Goal: Task Accomplishment & Management: Use online tool/utility

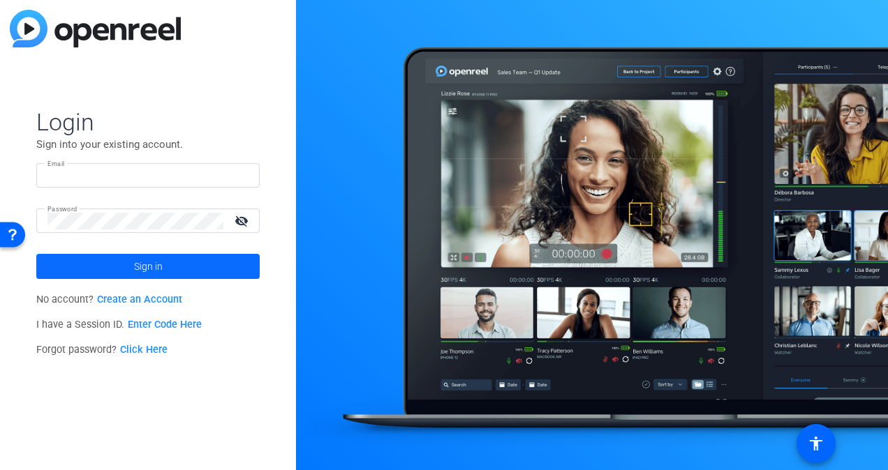
type input "stephanie_raven@gbtpa.com.au"
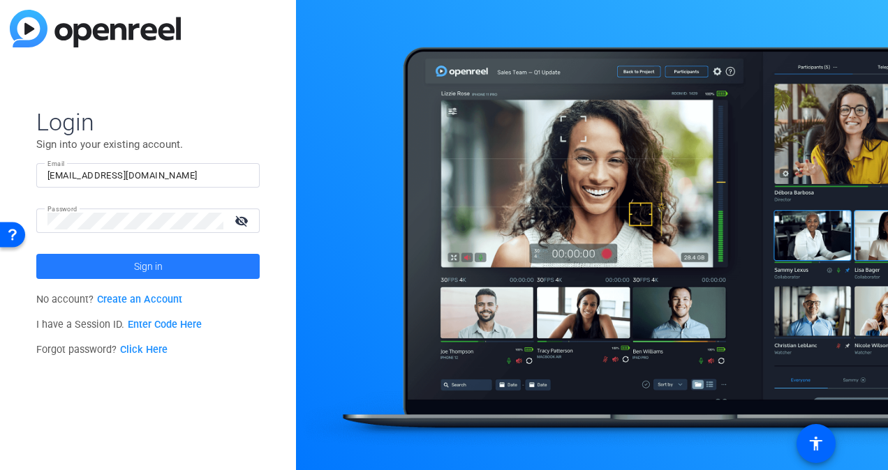
click at [188, 266] on span at bounding box center [147, 266] width 223 height 33
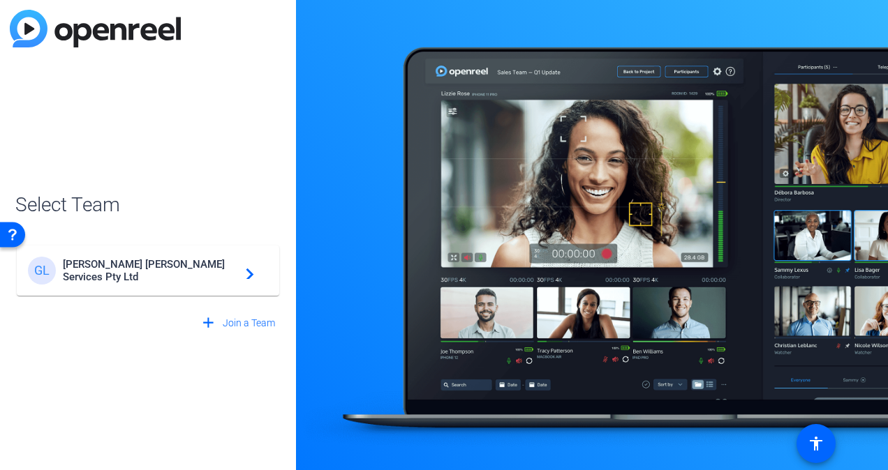
click at [188, 266] on span "Gallagher Bassett Services Pty Ltd" at bounding box center [150, 270] width 174 height 25
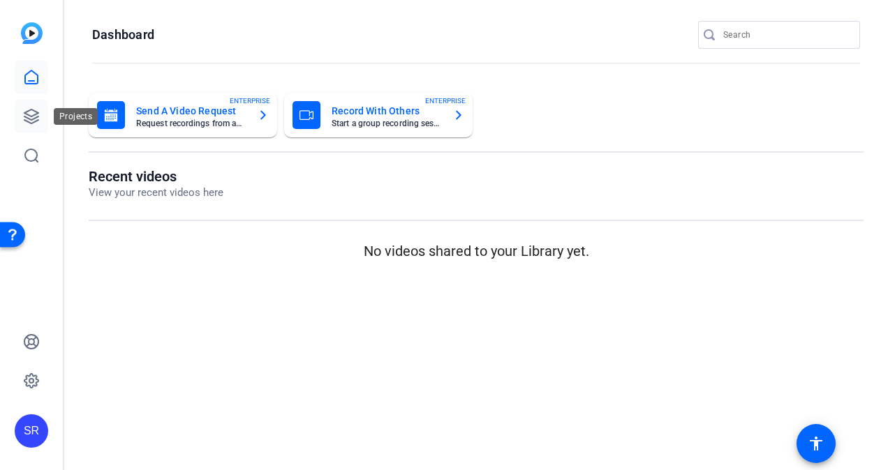
click at [40, 121] on link at bounding box center [31, 116] width 33 height 33
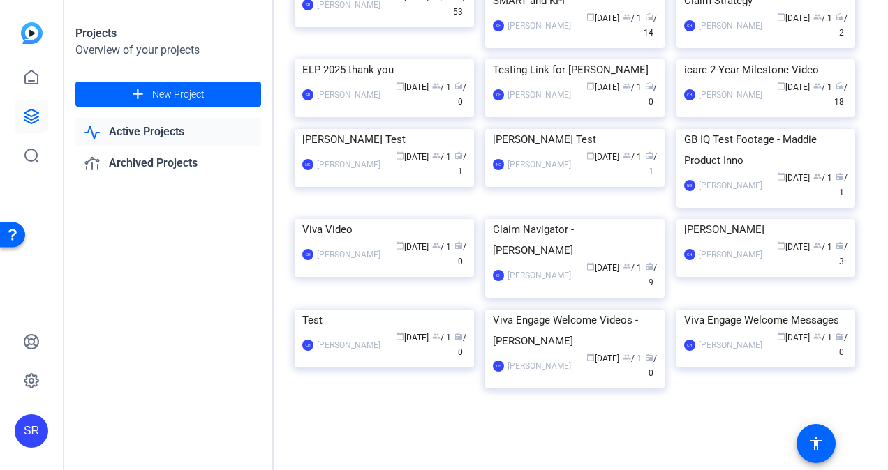
scroll to position [1908, 0]
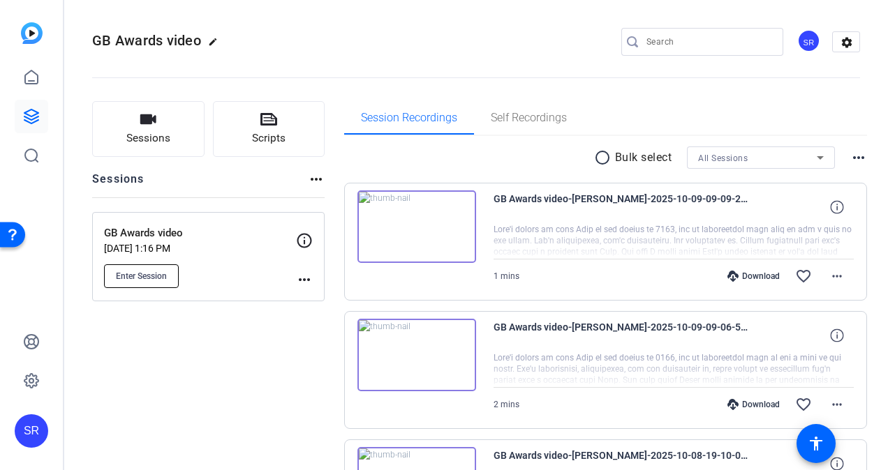
click at [151, 271] on span "Enter Session" at bounding box center [141, 276] width 51 height 11
drag, startPoint x: 32, startPoint y: 118, endPoint x: 59, endPoint y: 118, distance: 26.5
click at [32, 118] on icon at bounding box center [31, 116] width 17 height 17
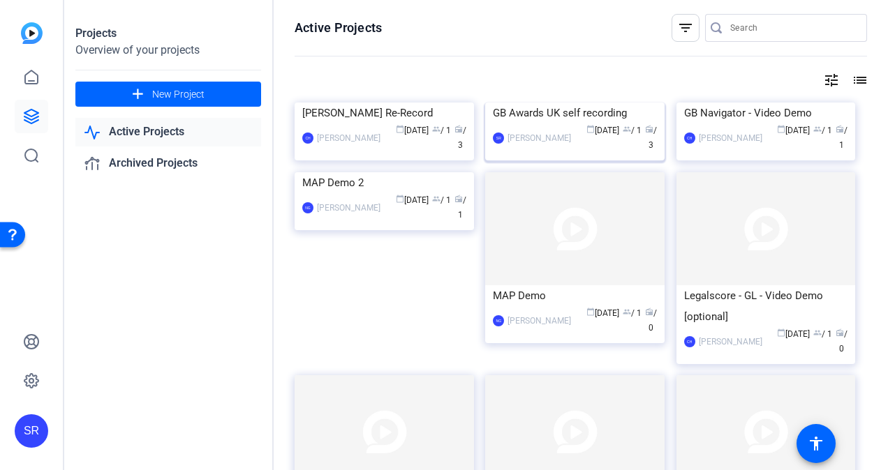
click at [573, 103] on img at bounding box center [574, 103] width 179 height 0
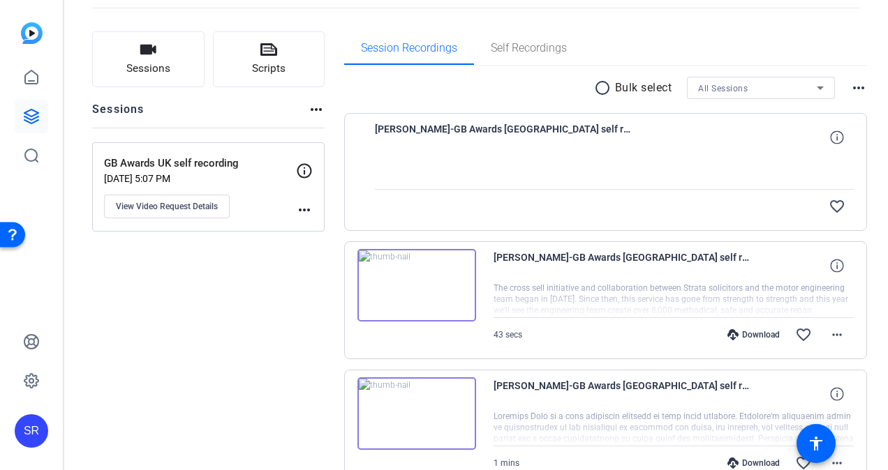
scroll to position [0, 0]
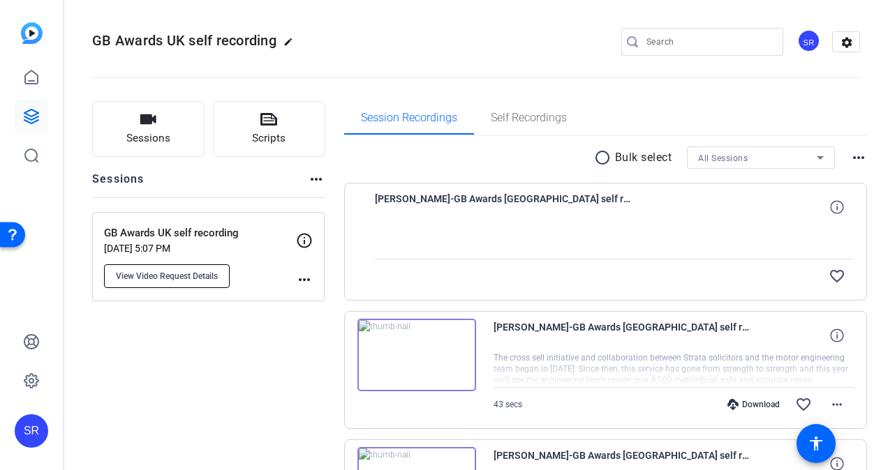
click at [149, 284] on button "View Video Request Details" at bounding box center [167, 276] width 126 height 24
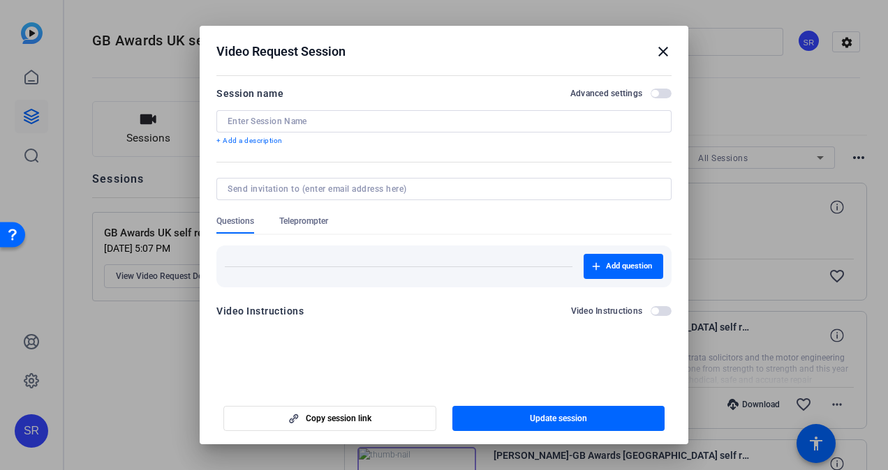
type input "GB Awards UK self recording"
click at [364, 418] on span "Copy session link" at bounding box center [339, 418] width 66 height 11
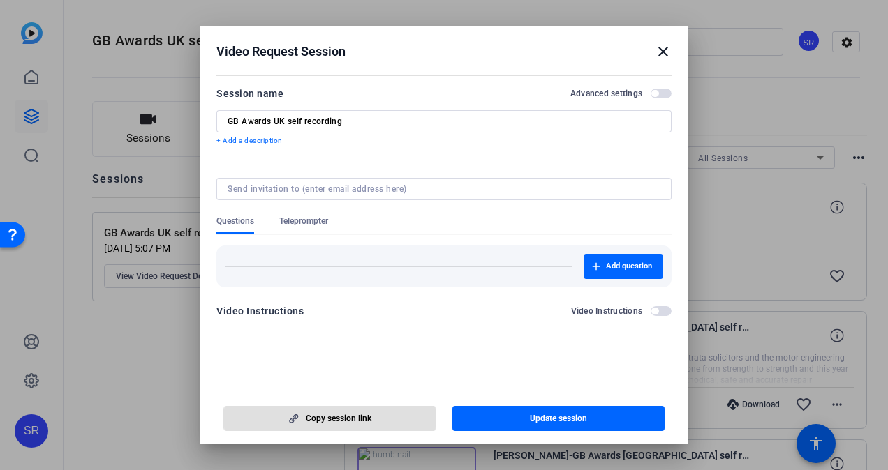
click at [652, 54] on div "Video Request Session close" at bounding box center [443, 51] width 455 height 17
click at [659, 54] on mat-icon "close" at bounding box center [662, 51] width 17 height 17
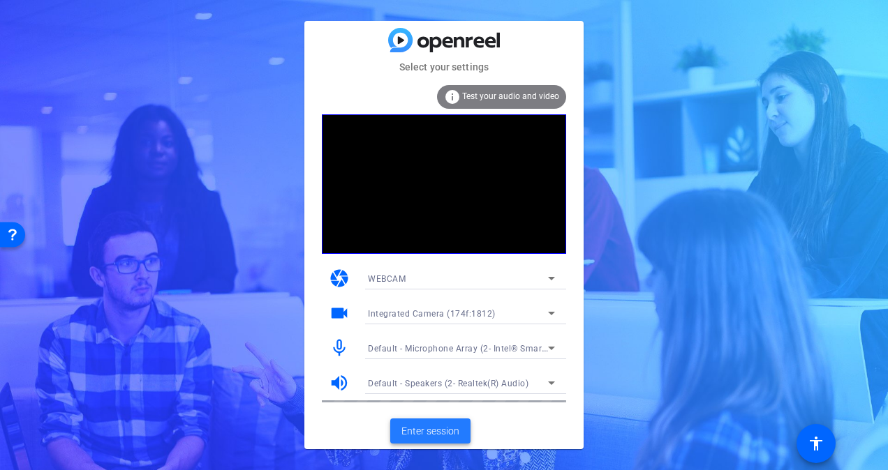
click at [437, 434] on span "Enter session" at bounding box center [430, 431] width 58 height 15
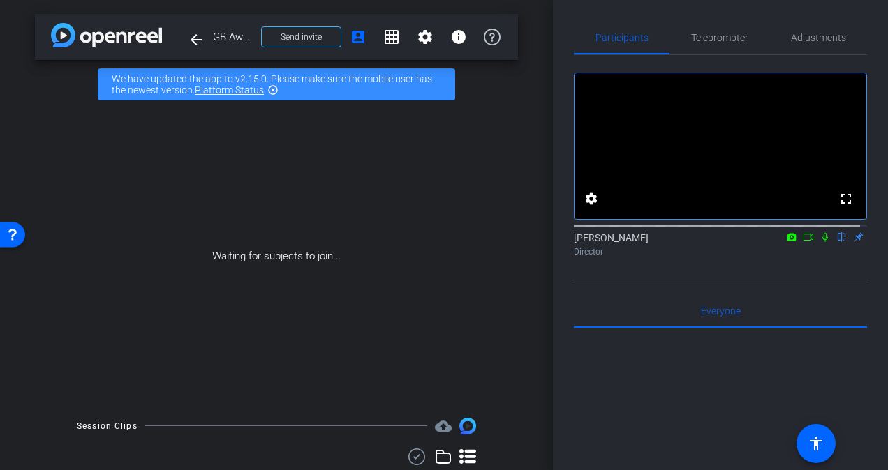
click at [822, 242] on icon at bounding box center [825, 237] width 6 height 9
click at [821, 242] on icon at bounding box center [825, 237] width 8 height 9
click at [822, 242] on icon at bounding box center [825, 237] width 6 height 9
click at [819, 242] on icon at bounding box center [824, 237] width 11 height 10
